Goal: Task Accomplishment & Management: Complete application form

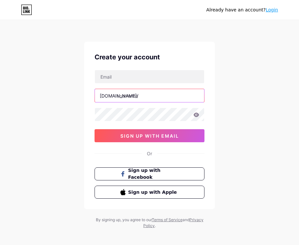
click at [144, 92] on input "text" at bounding box center [149, 95] width 109 height 13
paste input "buntogel_4d"
type input "buntogel_4d"
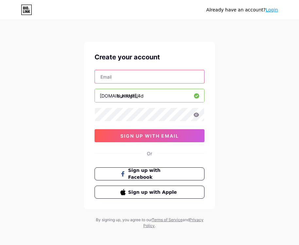
click at [119, 80] on input "text" at bounding box center [149, 76] width 109 height 13
paste input "[EMAIL_ADDRESS][DOMAIN_NAME]"
type input "[EMAIL_ADDRESS][DOMAIN_NAME]"
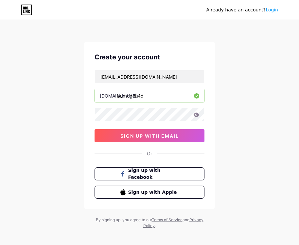
click at [238, 99] on div "Already have an account? Login Create your account [EMAIL_ADDRESS][DOMAIN_NAME]…" at bounding box center [149, 125] width 299 height 250
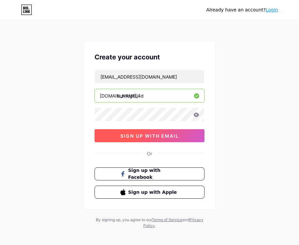
click at [143, 136] on span "sign up with email" at bounding box center [149, 136] width 58 height 6
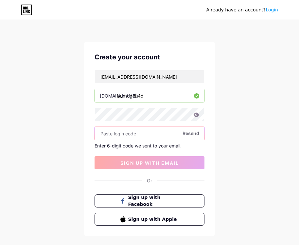
drag, startPoint x: 136, startPoint y: 134, endPoint x: 140, endPoint y: 129, distance: 6.5
click at [136, 134] on input "text" at bounding box center [149, 133] width 109 height 13
click at [140, 132] on input "text" at bounding box center [149, 133] width 109 height 13
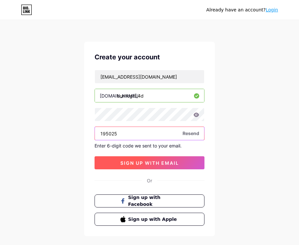
type input "195025"
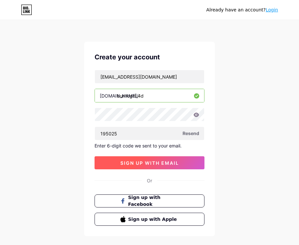
click at [152, 163] on span "sign up with email" at bounding box center [149, 163] width 58 height 6
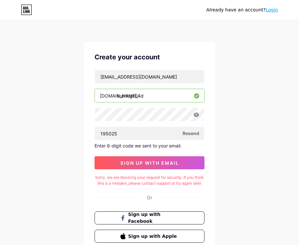
click at [183, 156] on div "[EMAIL_ADDRESS][DOMAIN_NAME] [DOMAIN_NAME]/ buntogel_4d 195025 Resend Enter 6-d…" at bounding box center [149, 120] width 110 height 100
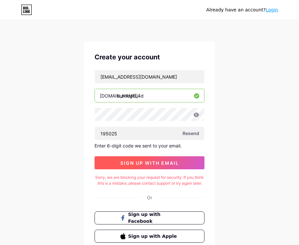
click at [177, 161] on span "sign up with email" at bounding box center [149, 163] width 58 height 6
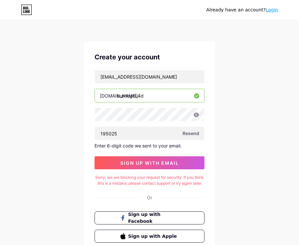
drag, startPoint x: 294, startPoint y: 0, endPoint x: 124, endPoint y: 28, distance: 171.9
click at [114, 30] on div "Already have an account? Login Create your account [EMAIL_ADDRESS][DOMAIN_NAME]…" at bounding box center [149, 147] width 299 height 294
click at [37, 92] on div "Already have an account? Login Create your account [EMAIL_ADDRESS][DOMAIN_NAME]…" at bounding box center [149, 147] width 299 height 294
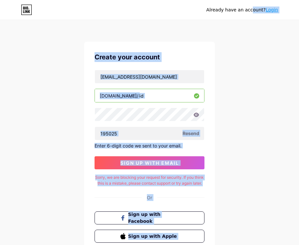
copy div "Already have an account? Login Create your account [DOMAIN_NAME]/ Resend Enter …"
click at [242, 36] on div "Already have an account? Login Create your account [EMAIL_ADDRESS][DOMAIN_NAME]…" at bounding box center [149, 147] width 299 height 294
